Goal: Task Accomplishment & Management: Manage account settings

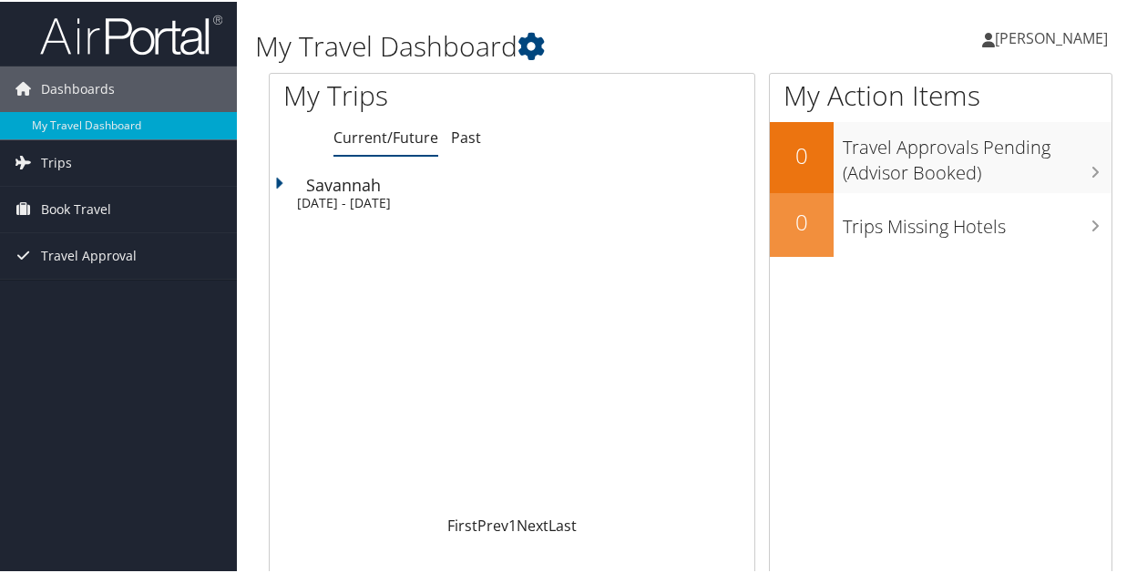
click at [337, 189] on div "Savannah" at bounding box center [530, 183] width 448 height 16
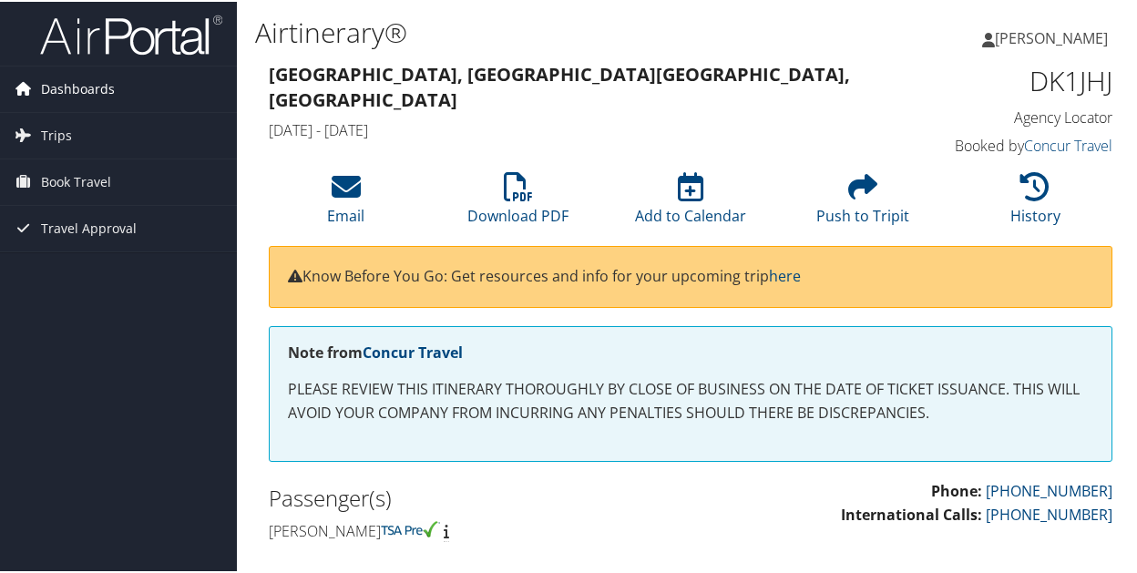
click at [77, 81] on span "Dashboards" at bounding box center [78, 88] width 74 height 46
click at [58, 199] on span "Book Travel" at bounding box center [76, 208] width 70 height 46
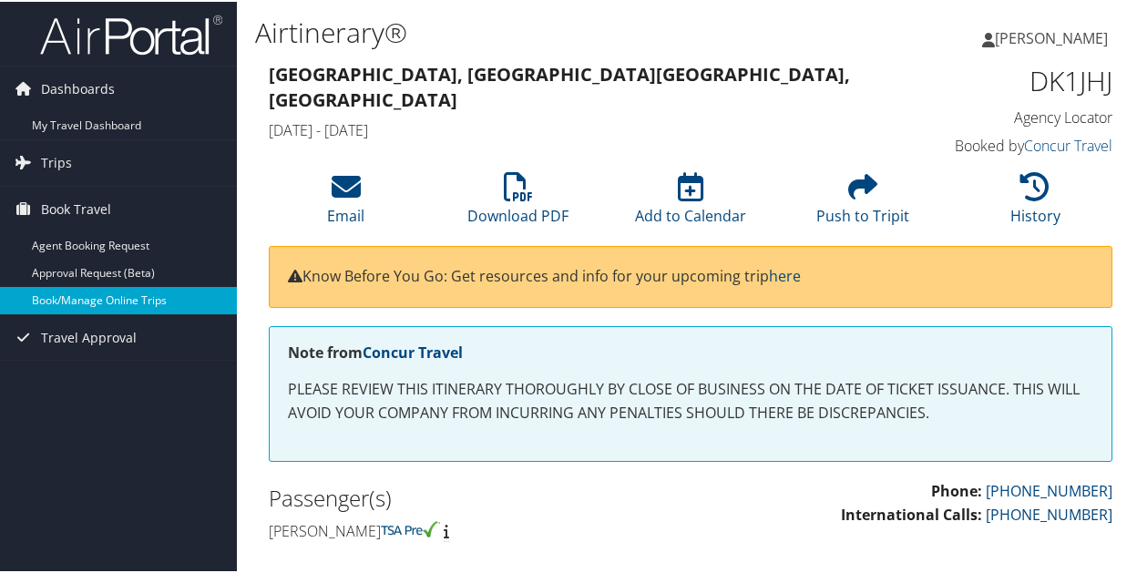
click at [57, 287] on link "Book/Manage Online Trips" at bounding box center [118, 298] width 237 height 27
